Goal: Task Accomplishment & Management: Manage account settings

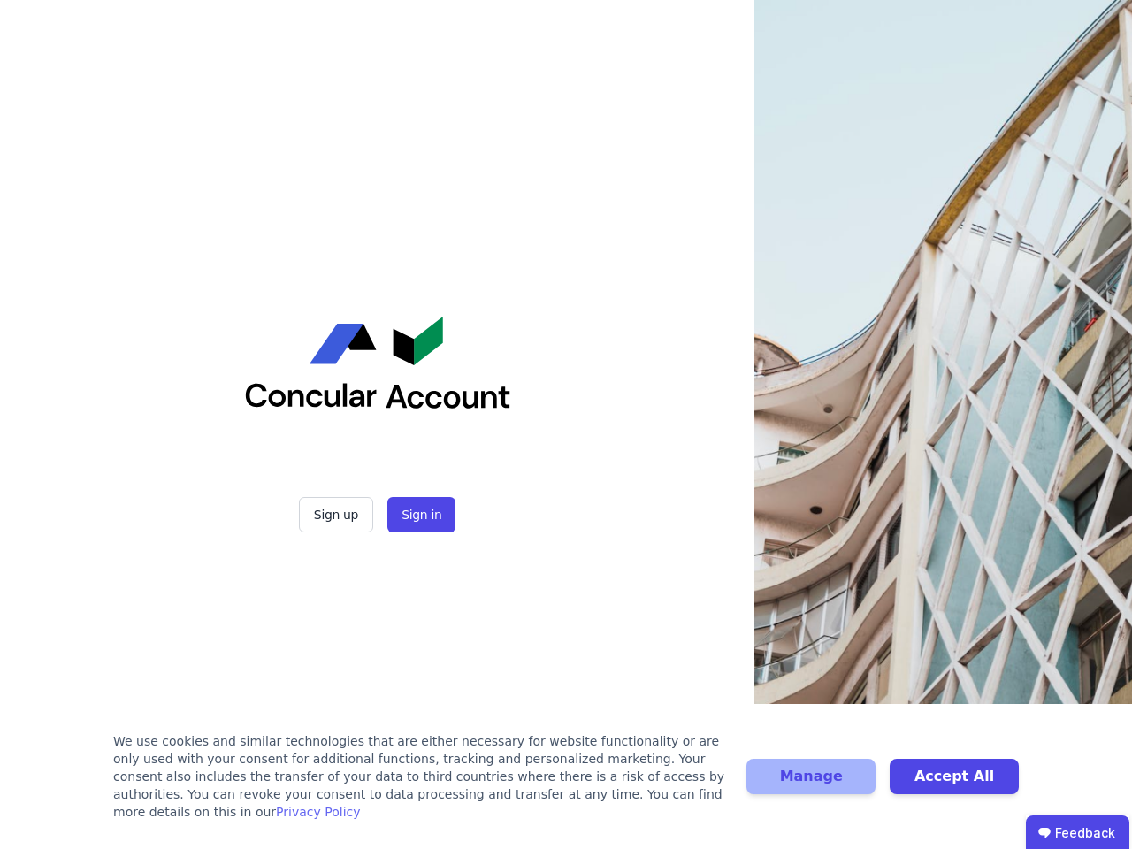
click at [566, 424] on div "Sign up Sign in" at bounding box center [377, 424] width 442 height 849
click at [338, 515] on button "Sign up" at bounding box center [336, 514] width 74 height 35
click at [419, 515] on button "Sign in" at bounding box center [421, 514] width 68 height 35
click at [566, 785] on div "We use cookies and similar technologies that are either necessary for website f…" at bounding box center [419, 776] width 612 height 88
click at [811, 785] on button "Manage" at bounding box center [810, 776] width 129 height 35
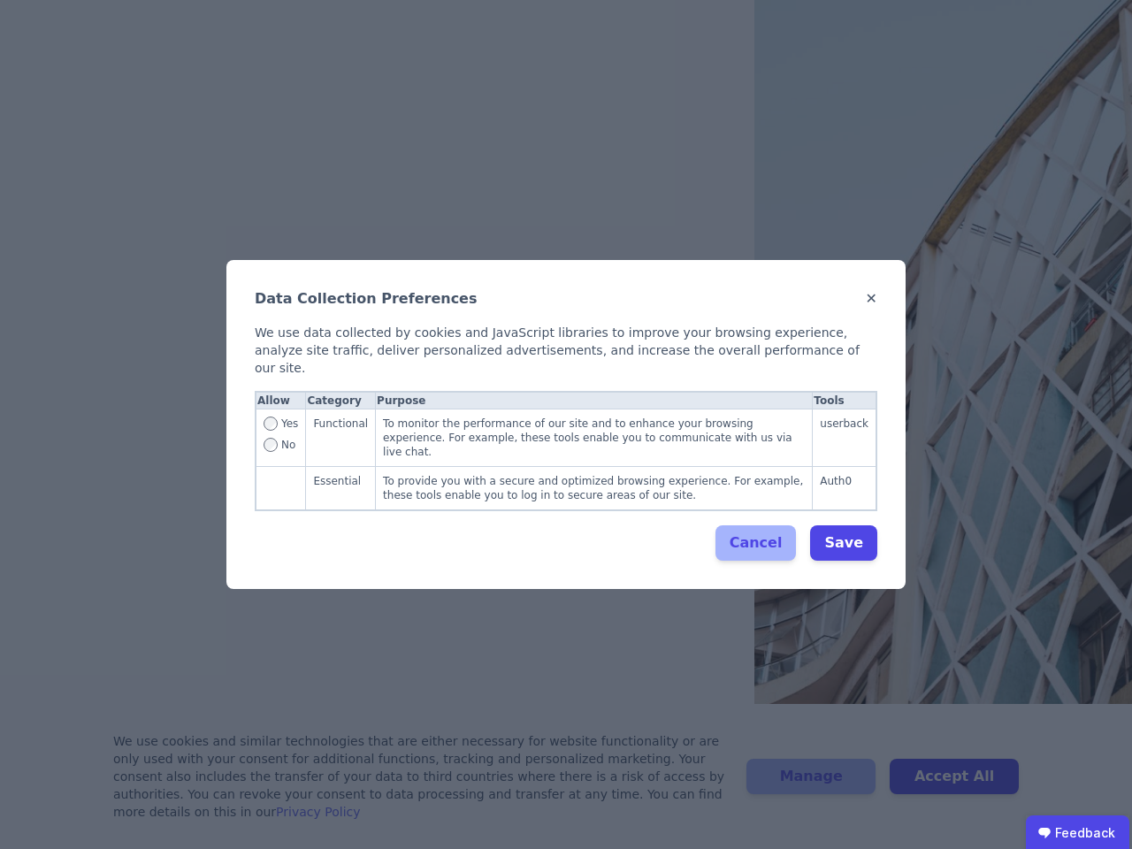
click at [954, 785] on div "Data Collection Preferences ✕ We use data collected by cookies and JavaScript l…" at bounding box center [566, 424] width 1132 height 849
click at [1077, 832] on ubdiv "Feedback" at bounding box center [1077, 832] width 103 height 35
